Goal: Navigation & Orientation: Understand site structure

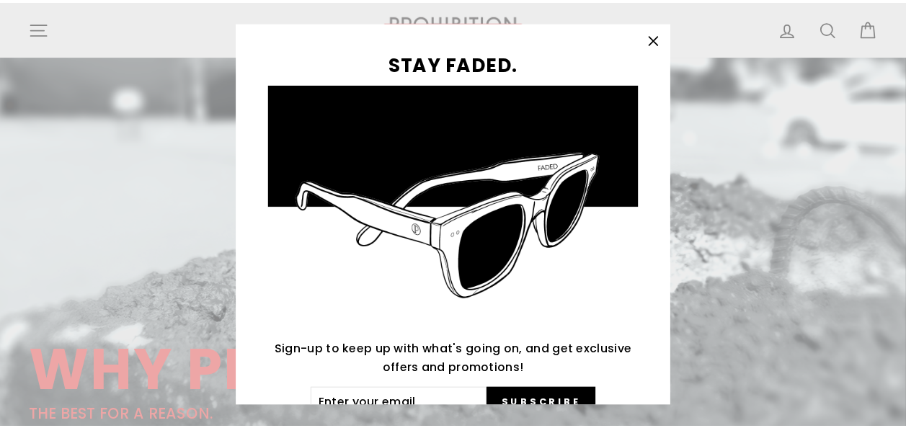
scroll to position [72, 0]
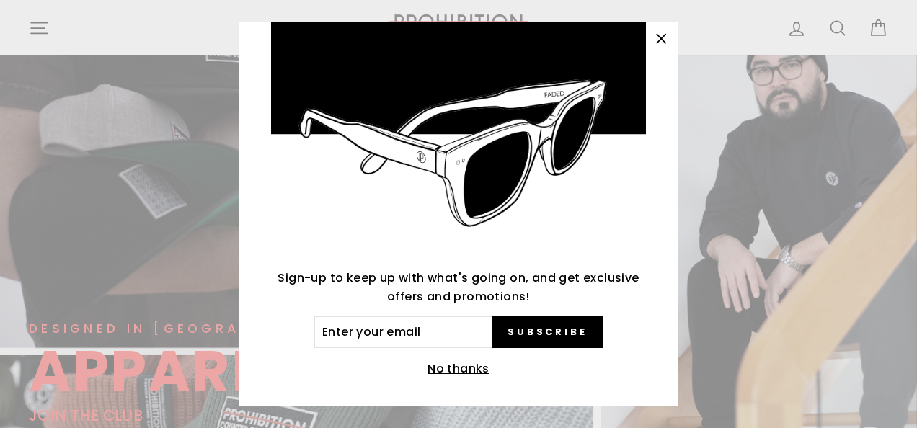
click at [456, 369] on button "No thanks" at bounding box center [458, 369] width 71 height 20
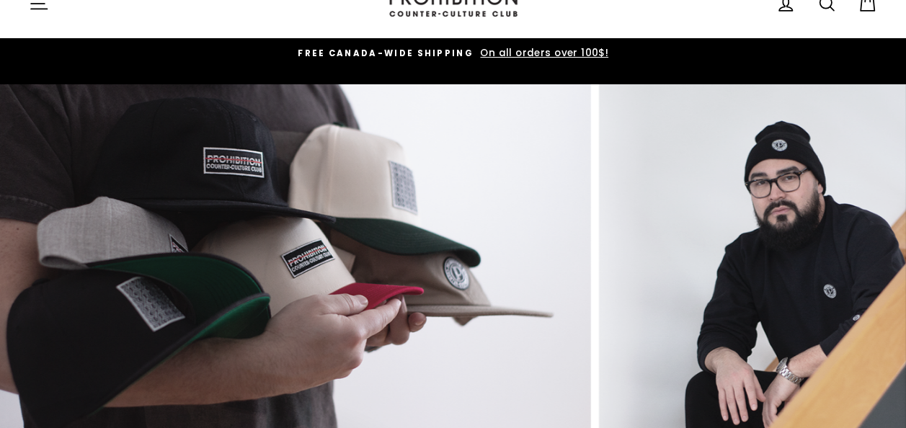
scroll to position [0, 0]
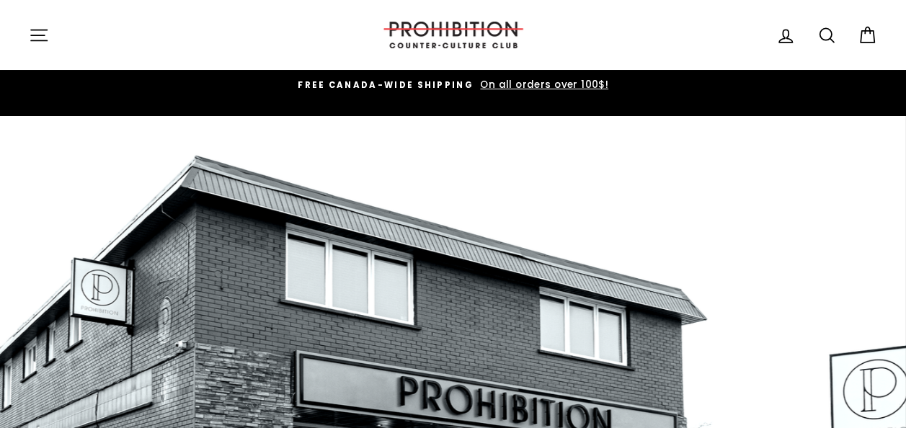
click at [413, 35] on img at bounding box center [453, 35] width 144 height 27
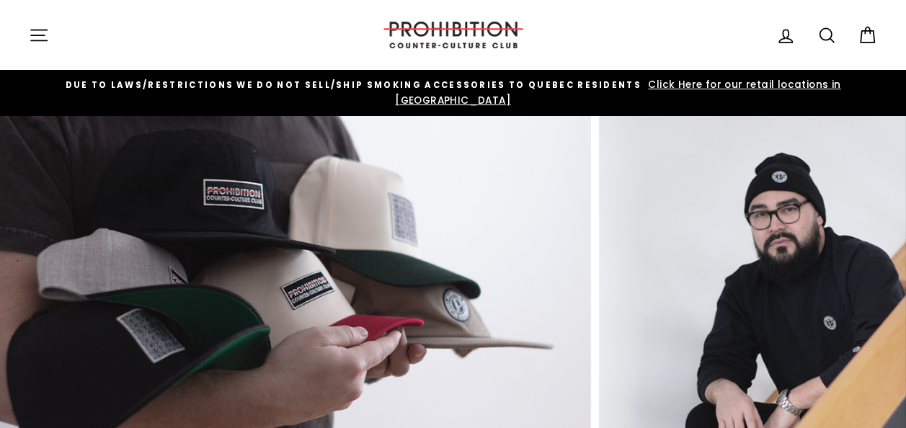
drag, startPoint x: 783, startPoint y: 271, endPoint x: 99, endPoint y: 254, distance: 683.5
click at [104, 254] on link at bounding box center [453, 386] width 906 height 541
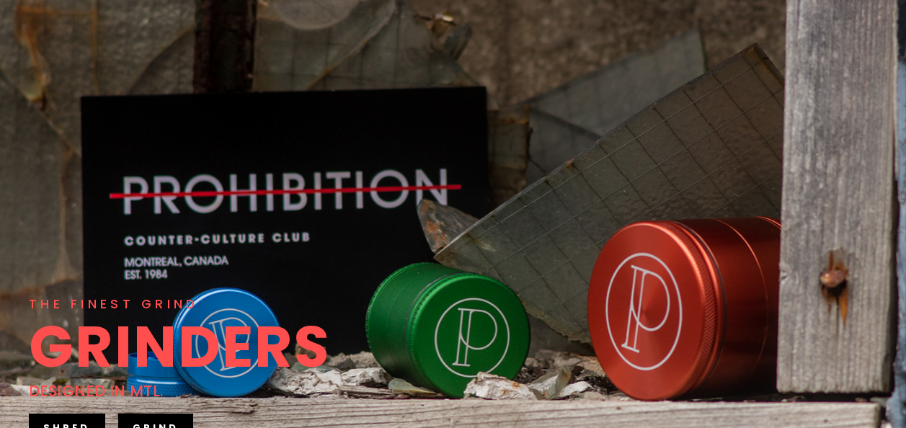
scroll to position [216, 0]
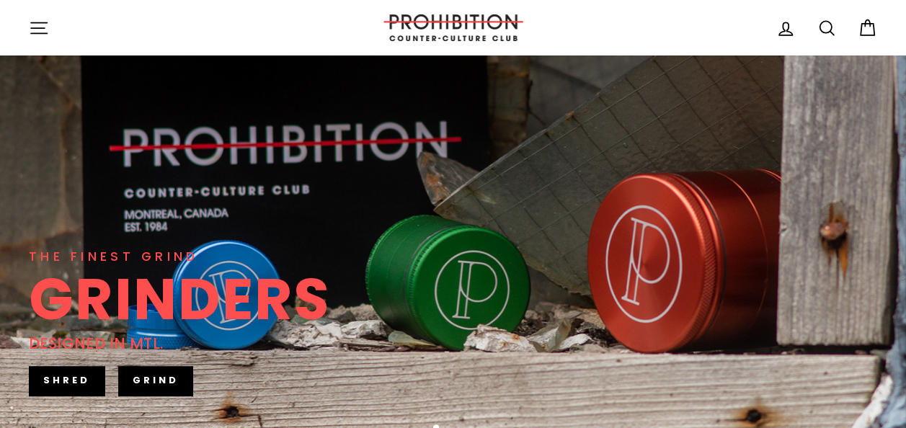
click at [81, 366] on link "SHRED" at bounding box center [67, 380] width 76 height 29
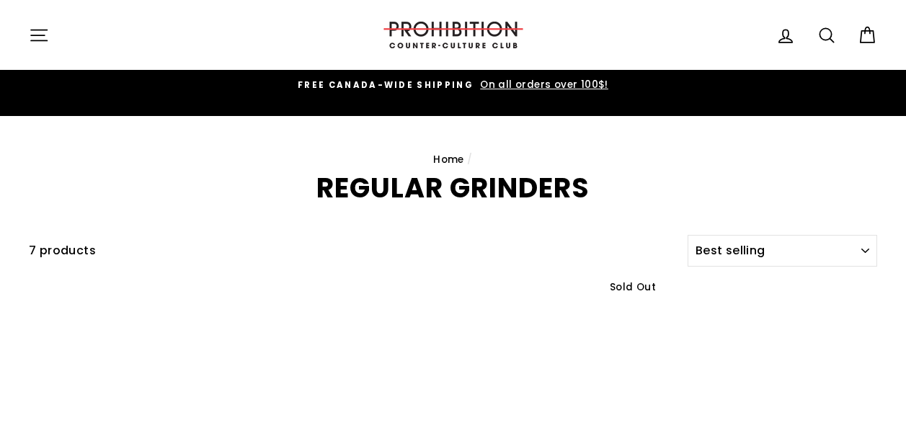
select select "best-selling"
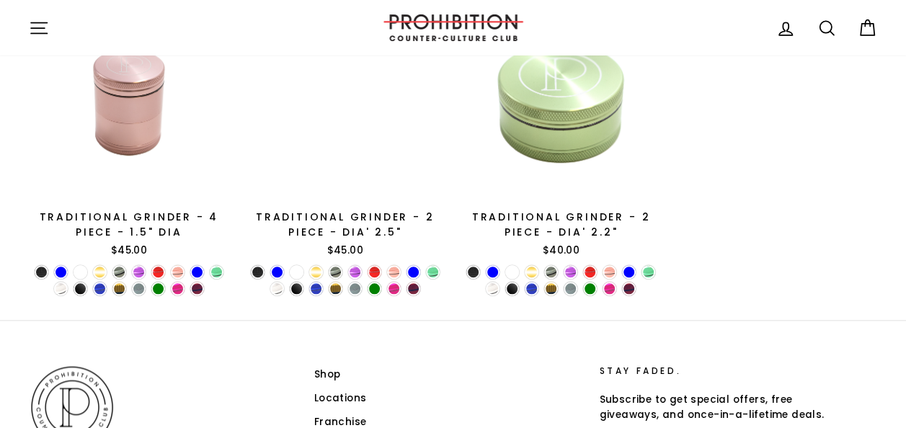
scroll to position [721, 0]
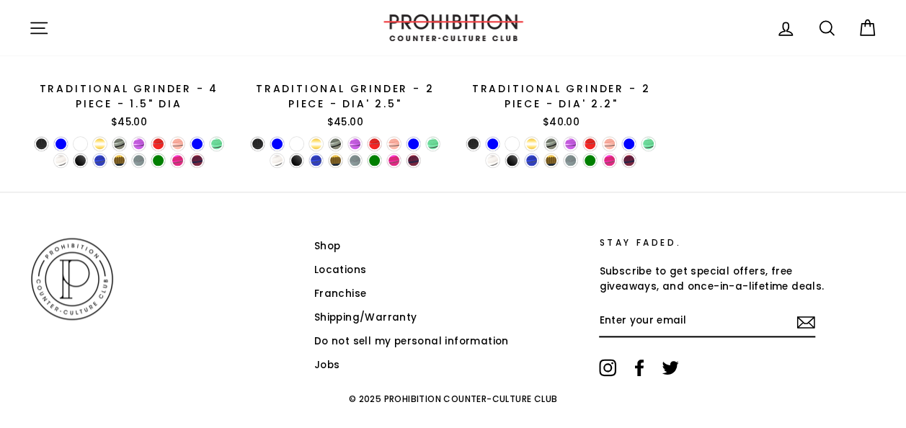
click at [339, 259] on link "Locations" at bounding box center [340, 270] width 53 height 22
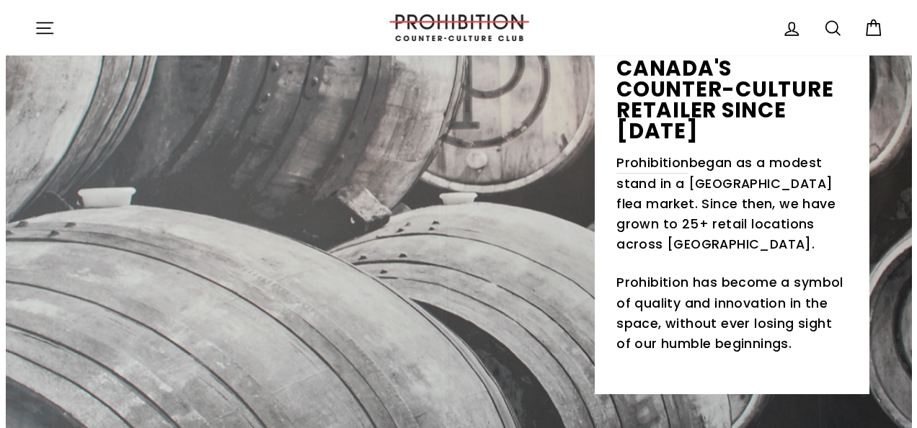
scroll to position [144, 0]
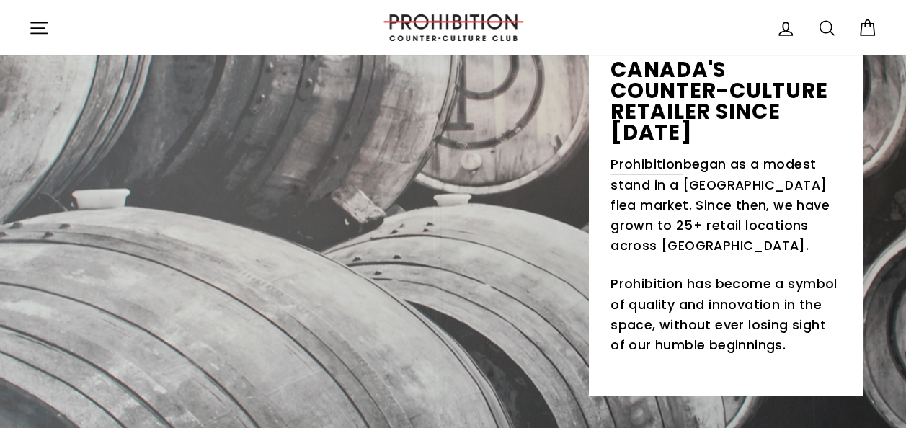
click at [41, 32] on icon "button" at bounding box center [39, 27] width 16 height 11
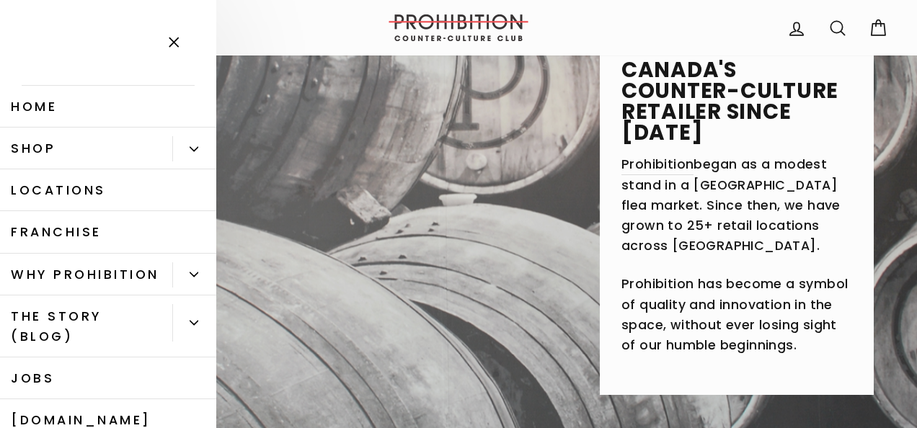
click at [65, 147] on link "Shop" at bounding box center [86, 149] width 172 height 42
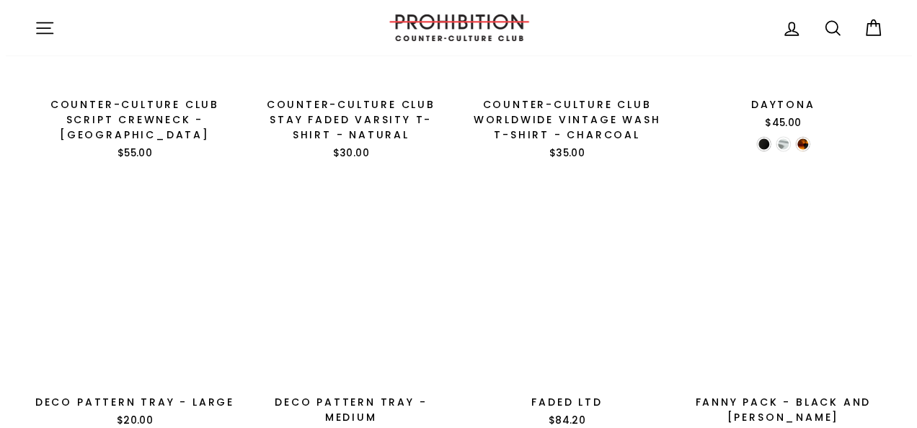
scroll to position [1009, 0]
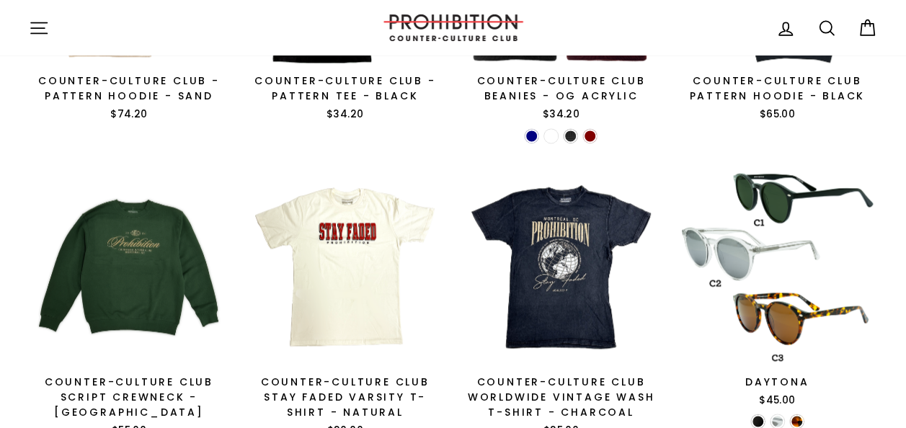
click at [40, 22] on icon "button" at bounding box center [39, 27] width 16 height 11
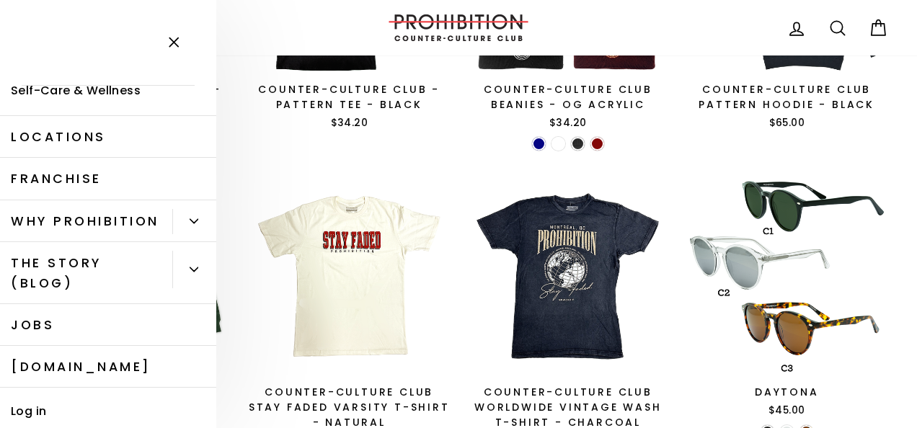
scroll to position [138, 0]
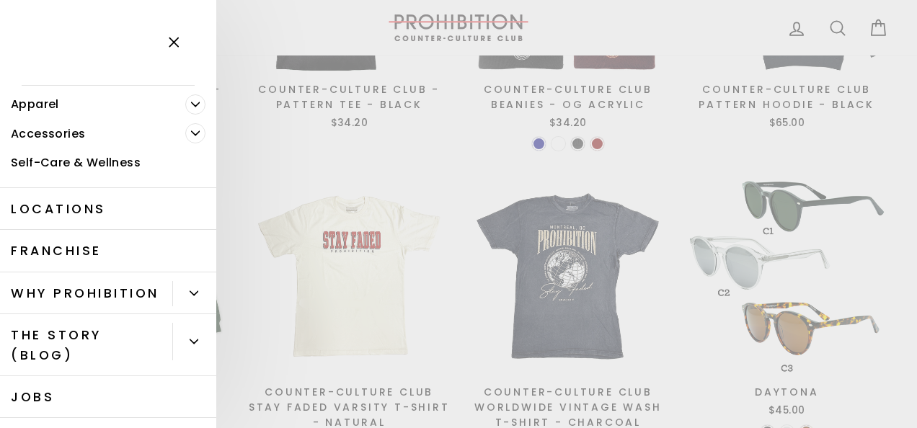
click at [89, 160] on link "Self-Care & Wellness" at bounding box center [108, 163] width 216 height 30
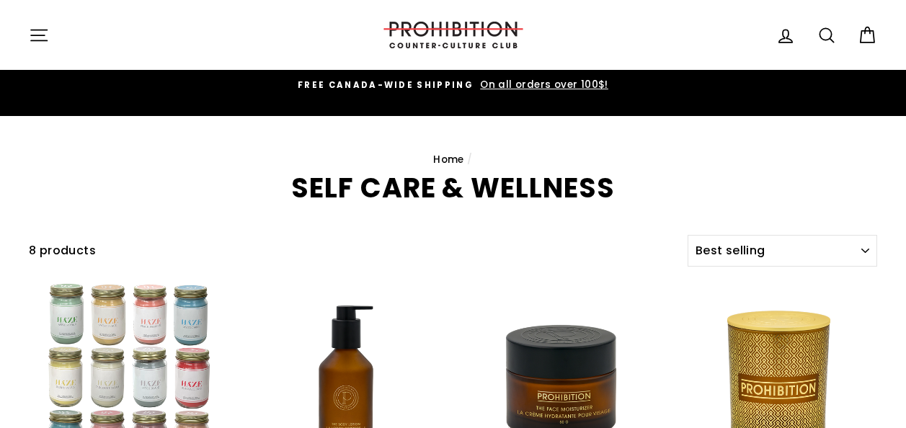
select select "best-selling"
click at [33, 31] on icon "button" at bounding box center [39, 35] width 20 height 20
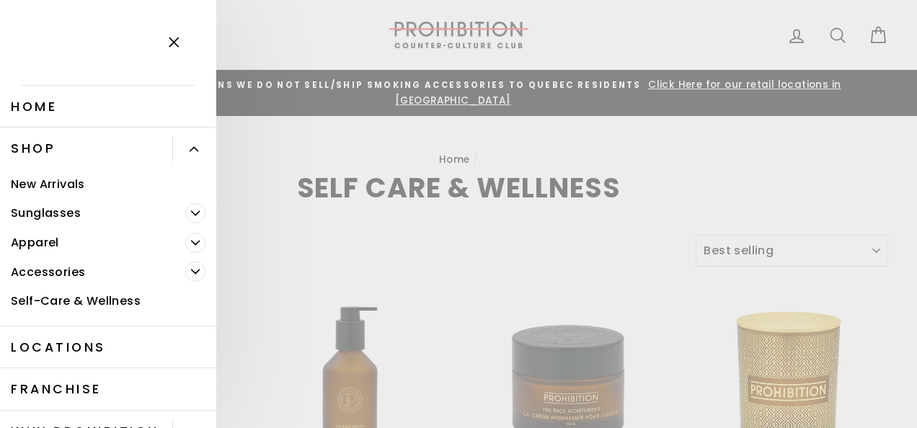
click at [55, 143] on link "Shop" at bounding box center [86, 149] width 172 height 42
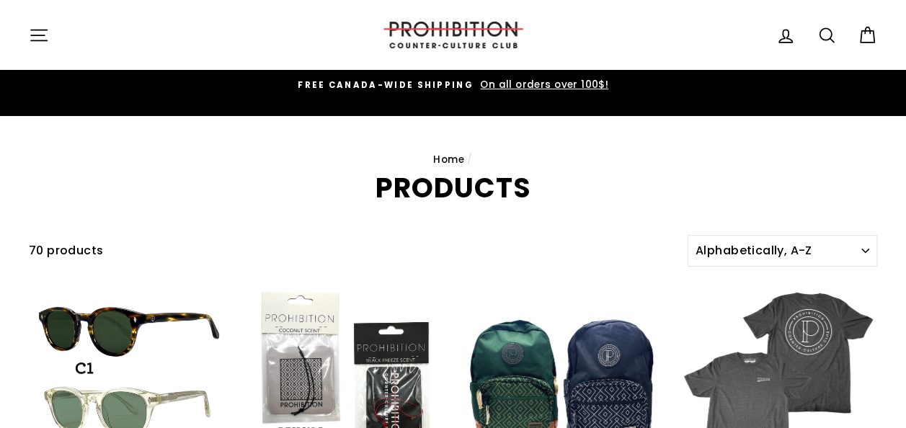
click at [31, 27] on icon "button" at bounding box center [39, 35] width 20 height 20
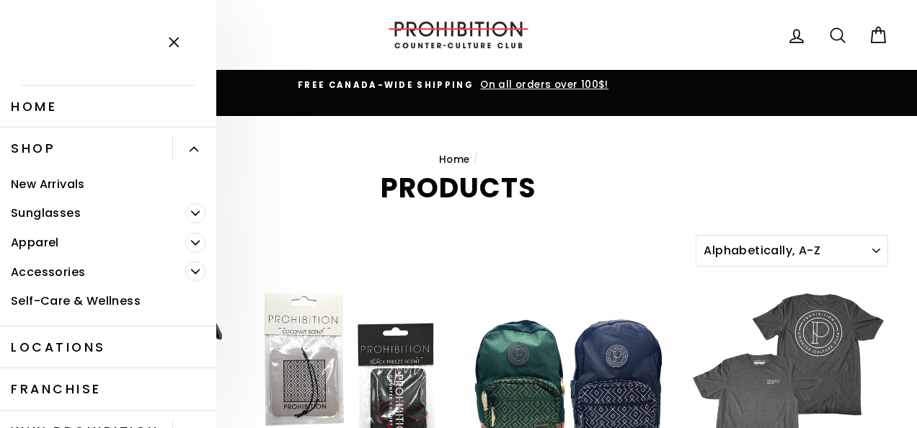
click at [40, 267] on link "Accessories" at bounding box center [92, 272] width 185 height 30
